Goal: Task Accomplishment & Management: Manage account settings

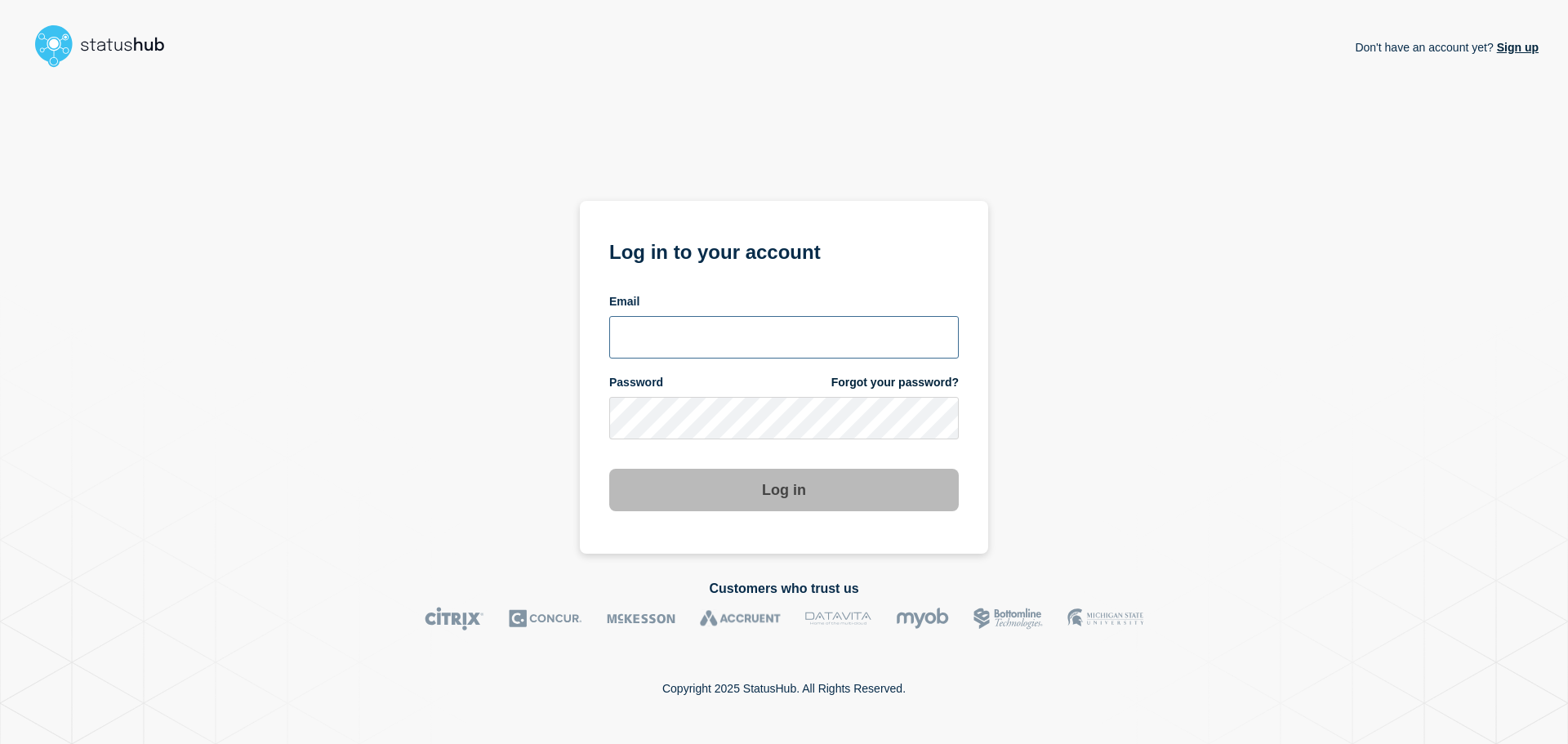
type input "[PERSON_NAME][EMAIL_ADDRESS][DOMAIN_NAME]"
click at [764, 489] on button "Log in" at bounding box center [784, 490] width 350 height 42
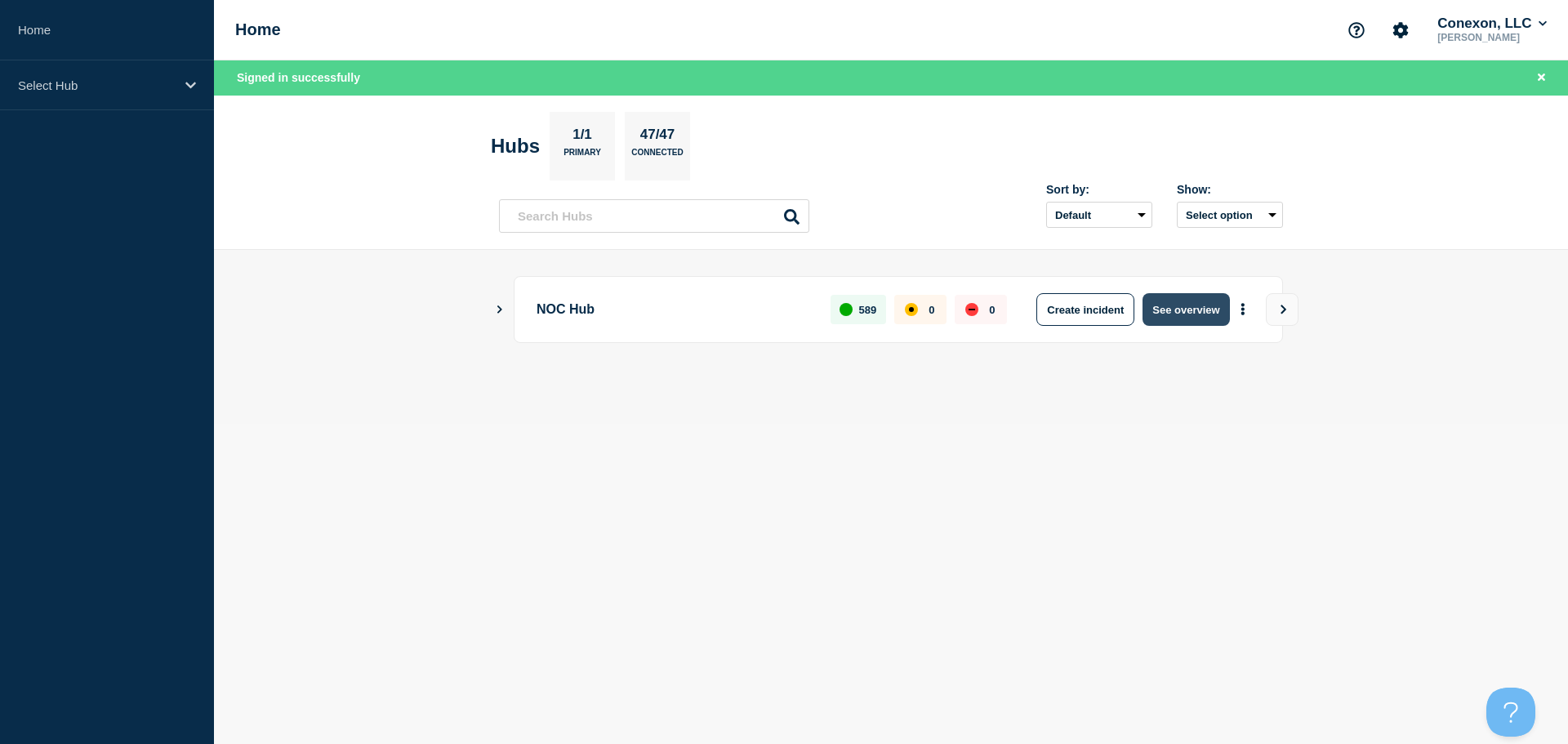
click at [1223, 306] on button "See overview" at bounding box center [1186, 310] width 86 height 33
